Goal: Task Accomplishment & Management: Manage account settings

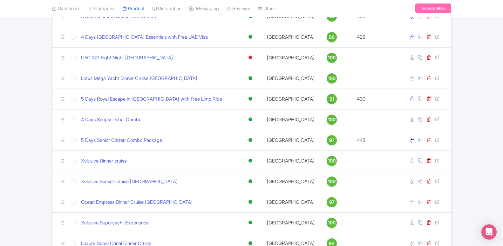
scroll to position [2369, 0]
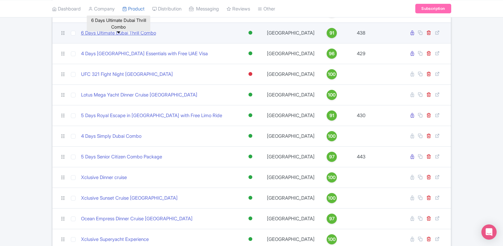
click at [123, 37] on link "6 Days Ultimate Dubai Thrill Combo" at bounding box center [118, 33] width 75 height 7
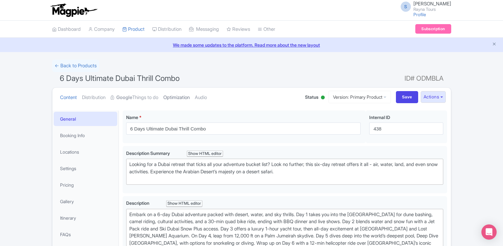
click at [173, 100] on link "Optimization" at bounding box center [176, 98] width 26 height 20
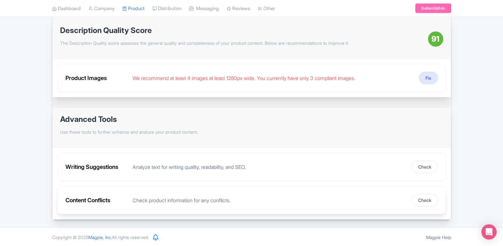
scroll to position [89, 0]
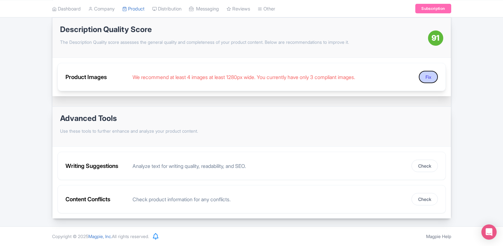
click at [425, 80] on button "Fix" at bounding box center [428, 77] width 19 height 12
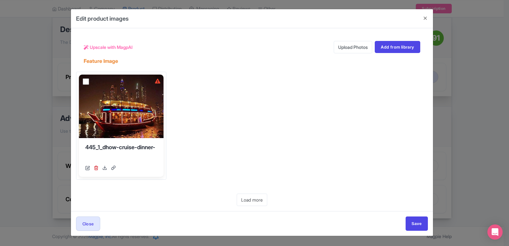
click at [476, 94] on div "Edit product images Upscale with MagpAI Upload Photos Add from library Feature …" at bounding box center [254, 123] width 509 height 246
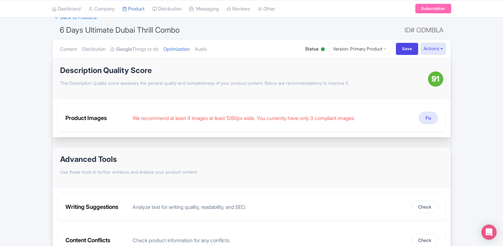
scroll to position [0, 0]
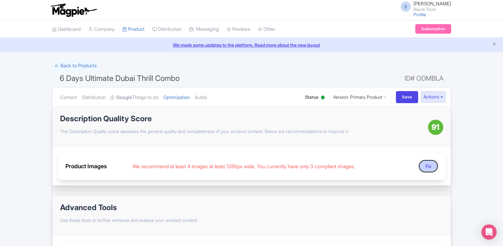
click at [428, 167] on button "Fix" at bounding box center [428, 166] width 19 height 12
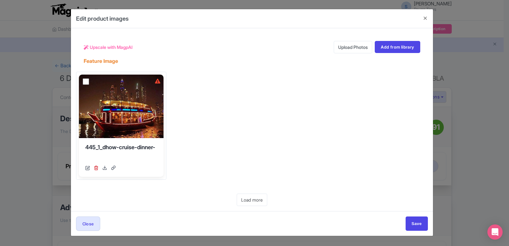
click at [358, 49] on link "Upload Photos" at bounding box center [353, 47] width 38 height 12
click at [425, 18] on button "Close" at bounding box center [424, 18] width 15 height 18
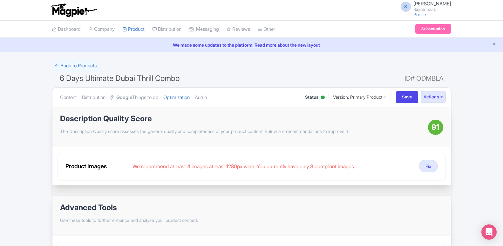
click at [465, 71] on div "← Back to Products 6 Days Ultimate Dubai Thrill Combo ID# ODMBLA Content Distri…" at bounding box center [251, 184] width 503 height 249
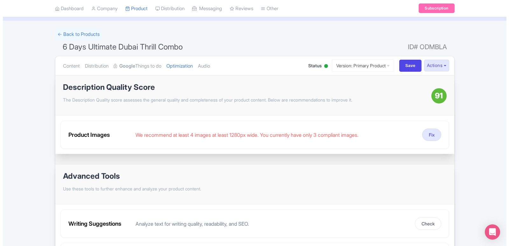
scroll to position [32, 0]
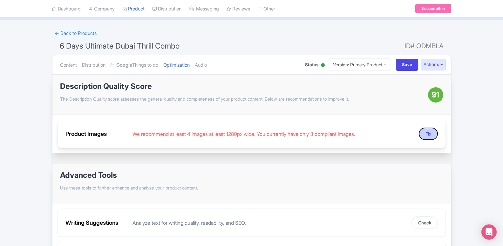
click at [429, 132] on button "Fix" at bounding box center [428, 134] width 19 height 12
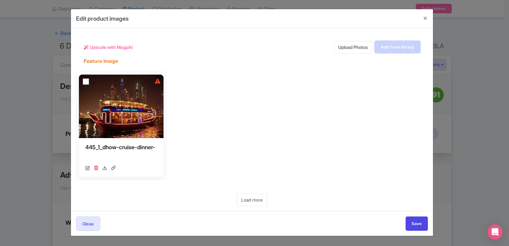
click at [396, 50] on link "Add from library" at bounding box center [397, 47] width 45 height 12
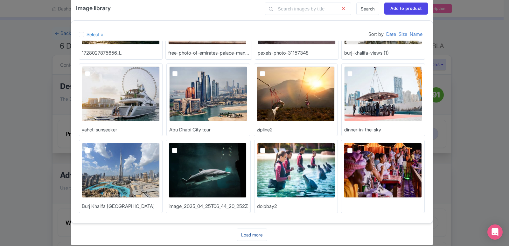
scroll to position [20, 0]
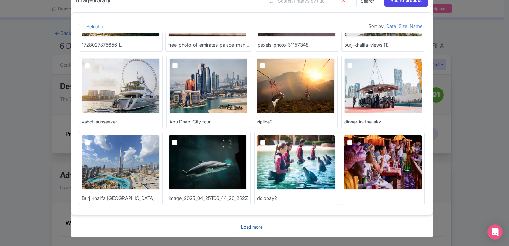
click at [249, 225] on link "Load more" at bounding box center [252, 227] width 31 height 12
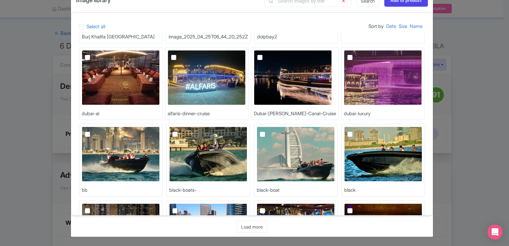
scroll to position [292, 0]
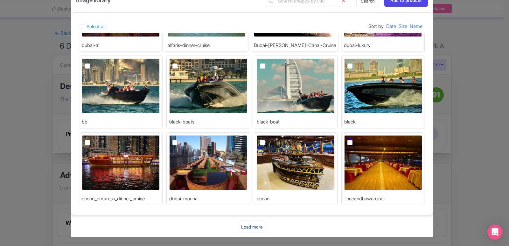
click at [249, 228] on link "Load more" at bounding box center [252, 227] width 31 height 12
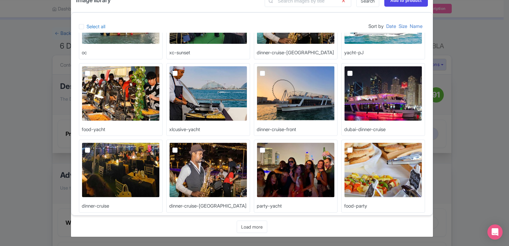
scroll to position [522, 0]
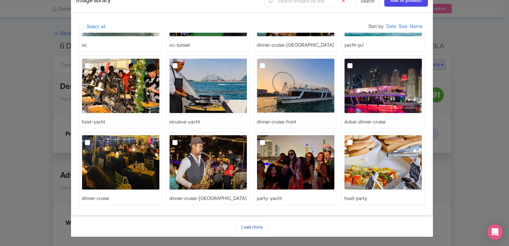
click at [244, 226] on link "Load more" at bounding box center [252, 227] width 31 height 12
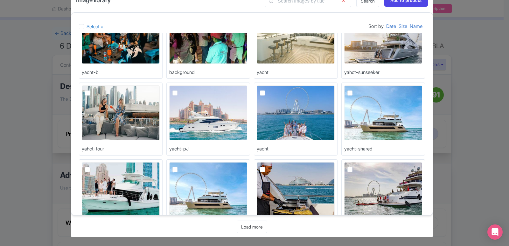
scroll to position [753, 0]
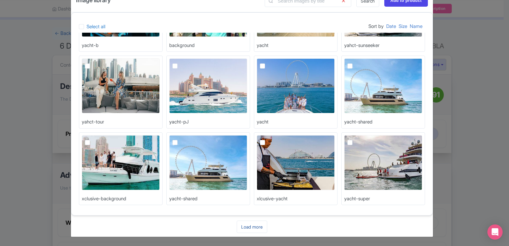
click at [254, 227] on link "Load more" at bounding box center [252, 227] width 31 height 12
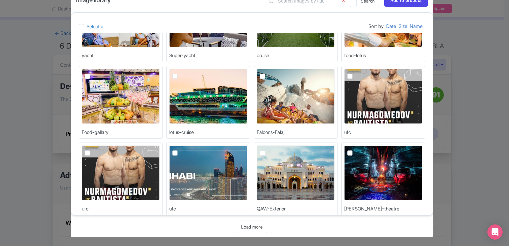
scroll to position [983, 0]
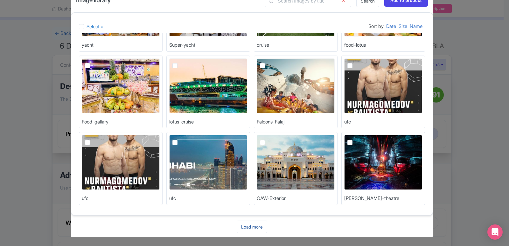
click at [249, 228] on link "Load more" at bounding box center [252, 227] width 31 height 12
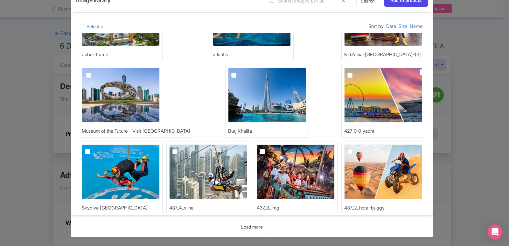
scroll to position [1213, 0]
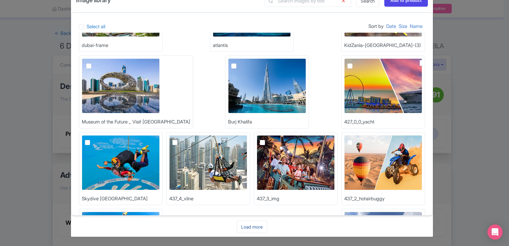
click at [257, 226] on link "Load more" at bounding box center [252, 227] width 31 height 12
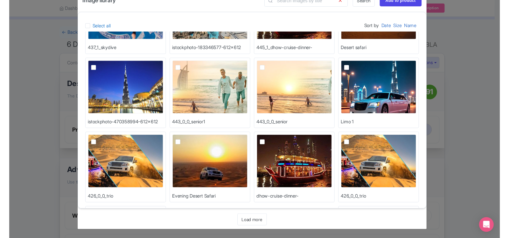
scroll to position [1444, 0]
